Goal: Find specific page/section: Find specific page/section

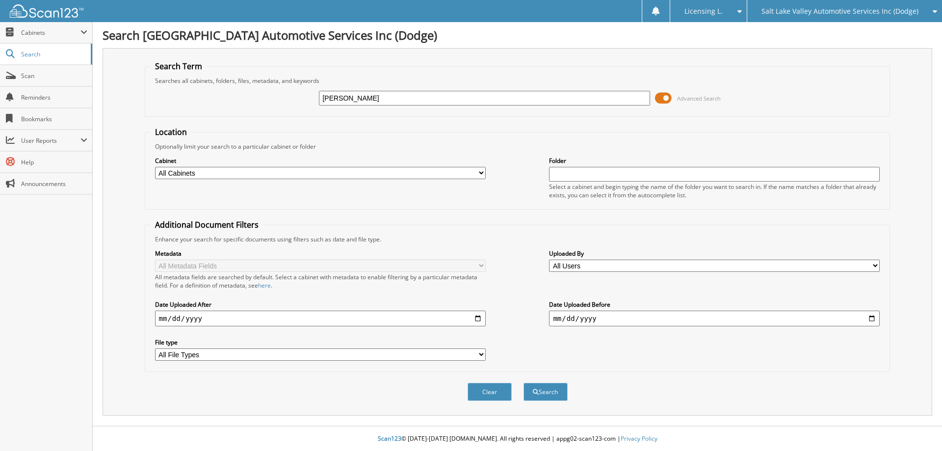
type input "[PERSON_NAME]"
click at [523, 383] on button "Search" at bounding box center [545, 392] width 44 height 18
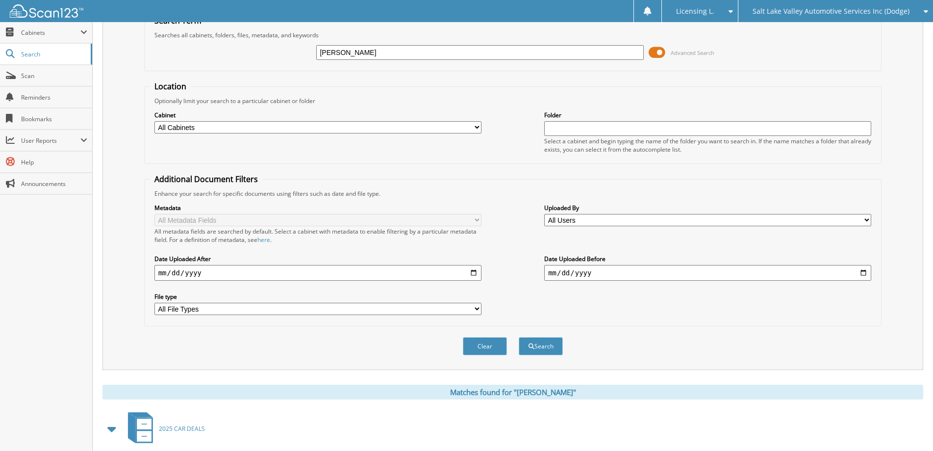
scroll to position [98, 0]
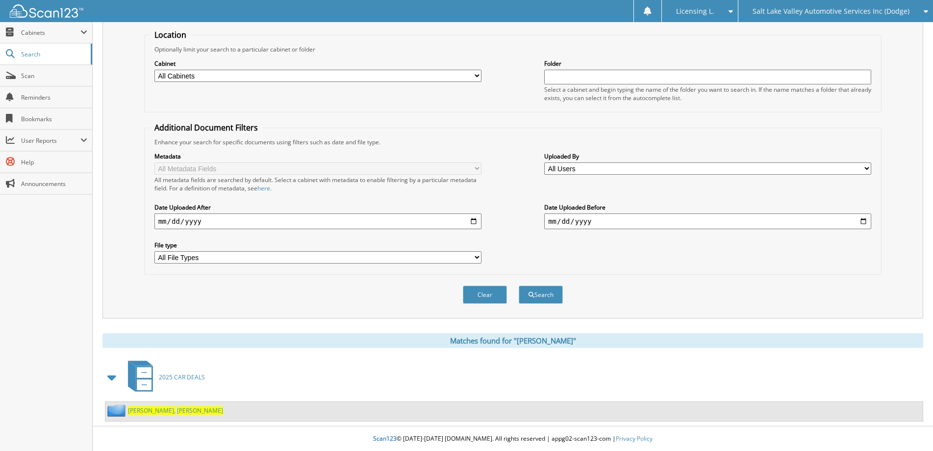
click at [144, 381] on icon at bounding box center [144, 384] width 15 height 11
